Goal: Task Accomplishment & Management: Use online tool/utility

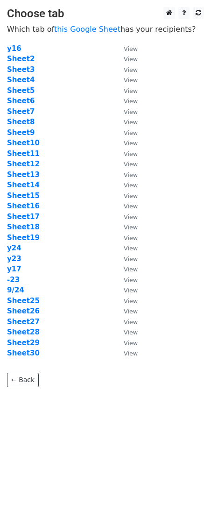
click at [125, 169] on td "View" at bounding box center [125, 174] width 23 height 11
click at [29, 344] on strong "Sheet29" at bounding box center [23, 343] width 33 height 8
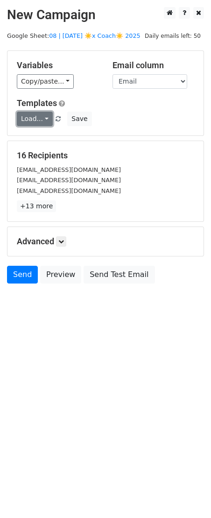
click at [35, 119] on link "Load..." at bounding box center [35, 119] width 36 height 14
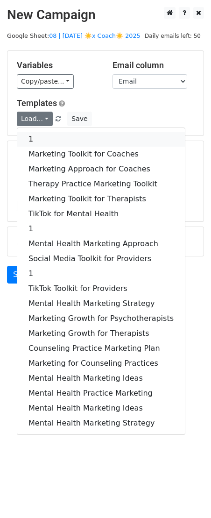
click at [42, 137] on link "1" at bounding box center [101, 139] width 168 height 15
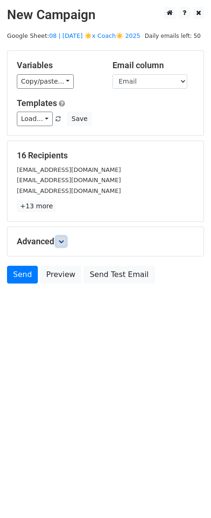
click at [64, 240] on icon at bounding box center [61, 242] width 6 height 6
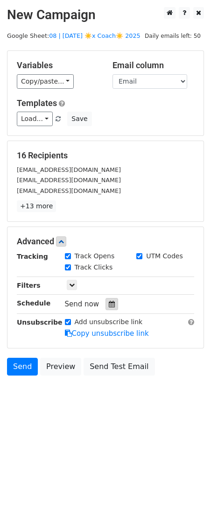
click at [109, 307] on div at bounding box center [112, 304] width 13 height 12
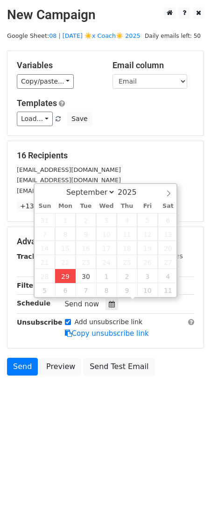
type input "2025-09-29 13:00"
type input "01"
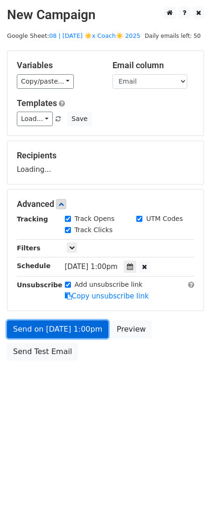
click at [72, 323] on link "Send on Sep 29 at 1:00pm" at bounding box center [57, 329] width 101 height 18
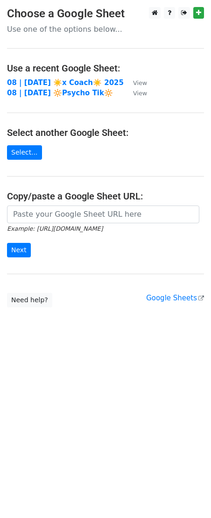
click at [64, 88] on td "08 | [DATE] 🔆Psycho Tik🔆" at bounding box center [65, 93] width 117 height 11
click at [72, 84] on strong "08 | SEP 23 ☀️x Coach☀️ 2025" at bounding box center [65, 82] width 117 height 8
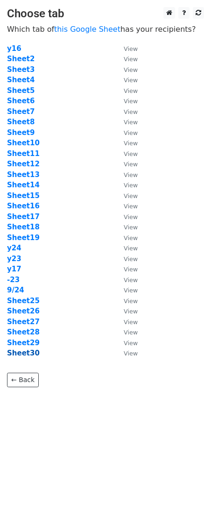
click at [28, 350] on strong "Sheet30" at bounding box center [23, 353] width 33 height 8
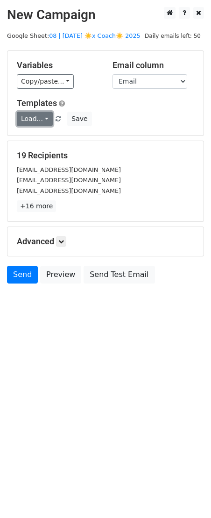
click at [21, 116] on link "Load..." at bounding box center [35, 119] width 36 height 14
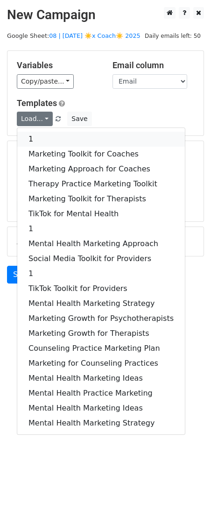
click at [46, 133] on link "1" at bounding box center [101, 139] width 168 height 15
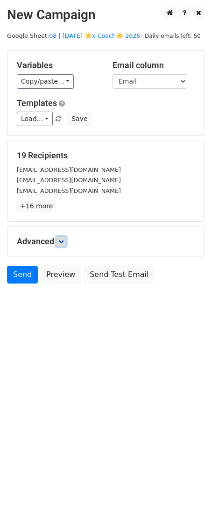
click at [66, 241] on link at bounding box center [61, 241] width 10 height 10
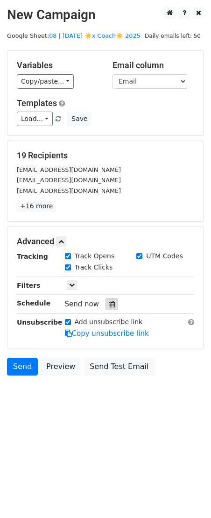
click at [113, 303] on div at bounding box center [112, 304] width 13 height 12
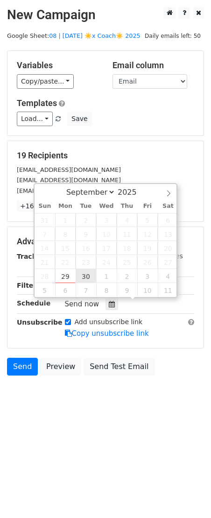
type input "2025-09-30 12:00"
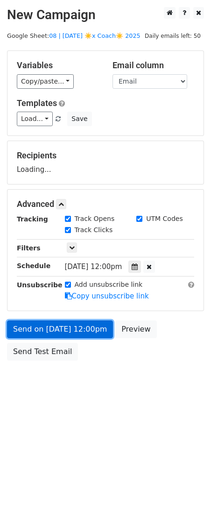
click at [83, 322] on link "Send on Sep 30 at 12:00pm" at bounding box center [60, 329] width 106 height 18
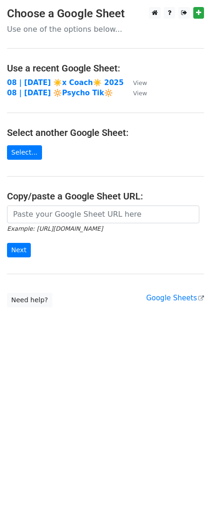
click at [52, 76] on main "Choose a Google Sheet Use one of the options below... Use a recent Google Sheet…" at bounding box center [105, 157] width 211 height 300
click at [51, 79] on strong "08 | [DATE] ☀️x Coach☀️ 2025" at bounding box center [65, 82] width 117 height 8
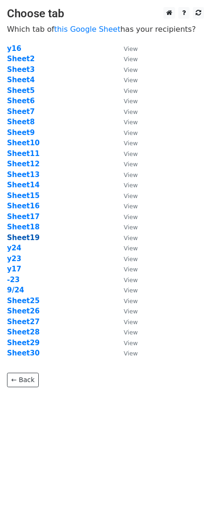
click at [20, 236] on strong "Sheet19" at bounding box center [23, 237] width 33 height 8
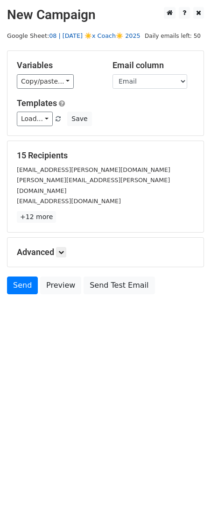
click at [82, 39] on link "08 | [DATE] ☀️x Coach☀️ 2025" at bounding box center [95, 35] width 92 height 7
click at [34, 119] on link "Load..." at bounding box center [35, 119] width 36 height 14
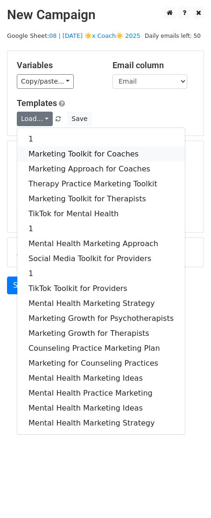
click at [65, 154] on link "Marketing Toolkit for Coaches" at bounding box center [101, 154] width 168 height 15
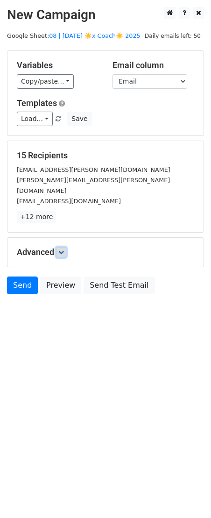
click at [61, 249] on icon at bounding box center [61, 252] width 6 height 6
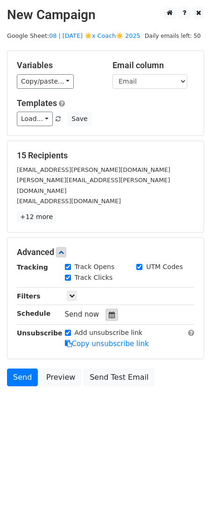
click at [110, 311] on icon at bounding box center [112, 314] width 6 height 7
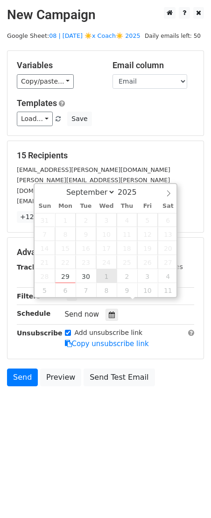
type input "[DATE] 12:00"
select select "9"
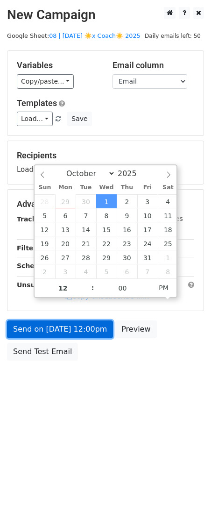
click at [86, 324] on link "Send on [DATE] 12:00pm" at bounding box center [60, 329] width 106 height 18
